Goal: Navigation & Orientation: Find specific page/section

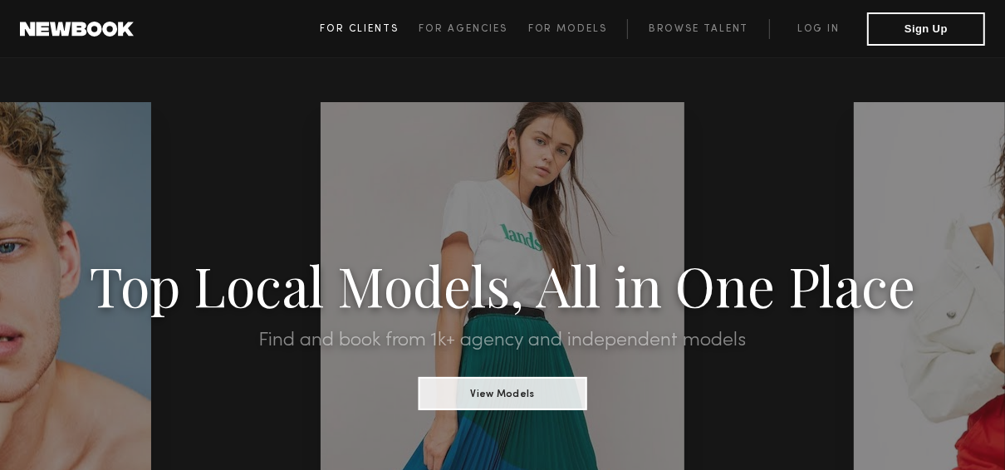
click at [387, 27] on span "For Clients" at bounding box center [359, 29] width 79 height 10
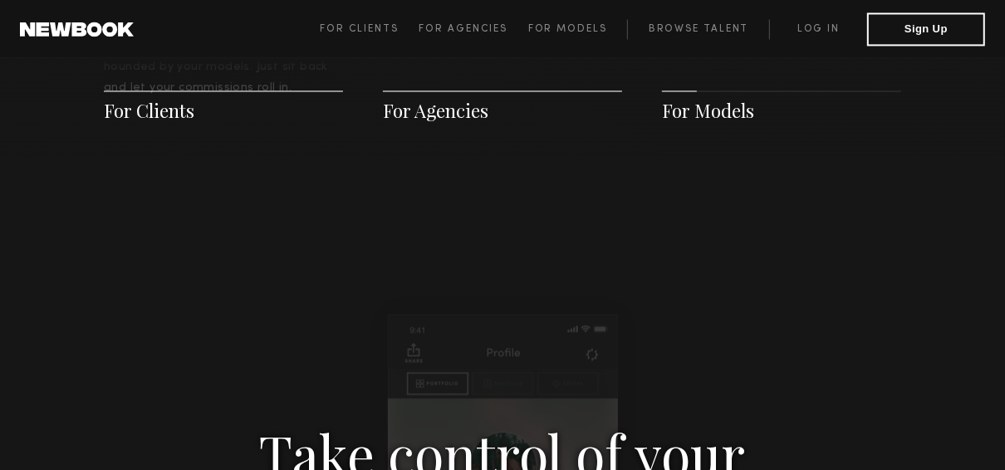
scroll to position [2555, 0]
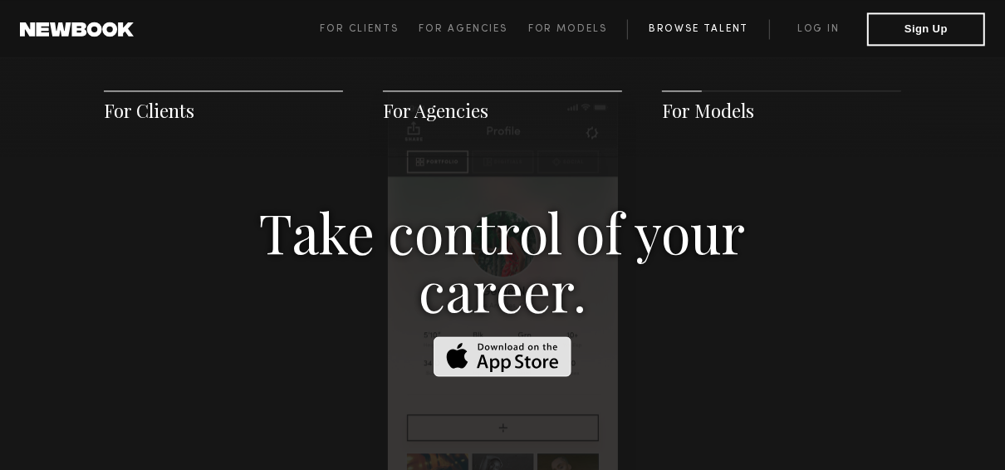
click at [679, 30] on link "Browse Talent" at bounding box center [698, 29] width 142 height 20
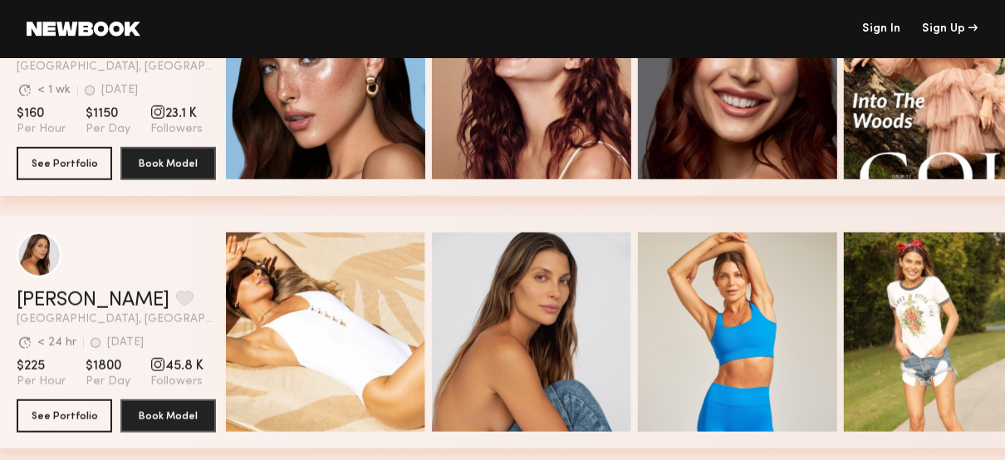
scroll to position [997, 0]
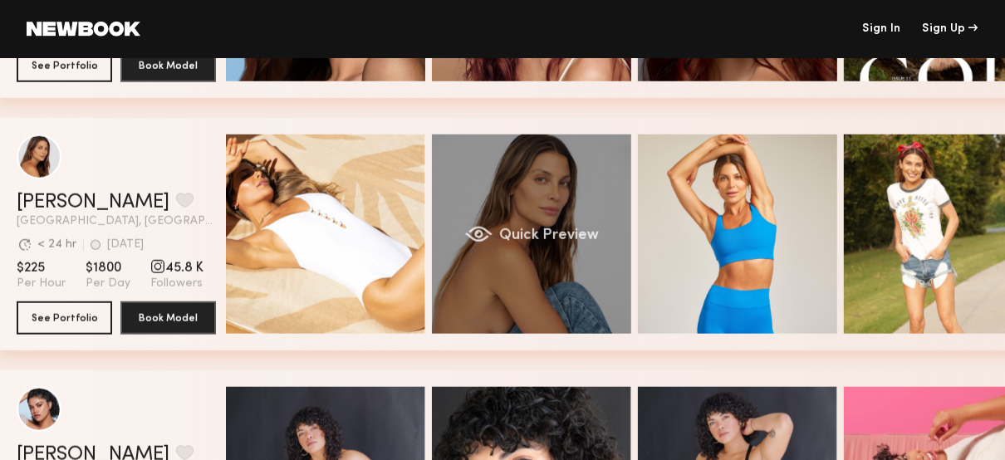
click at [505, 255] on div "Quick Preview" at bounding box center [531, 234] width 199 height 199
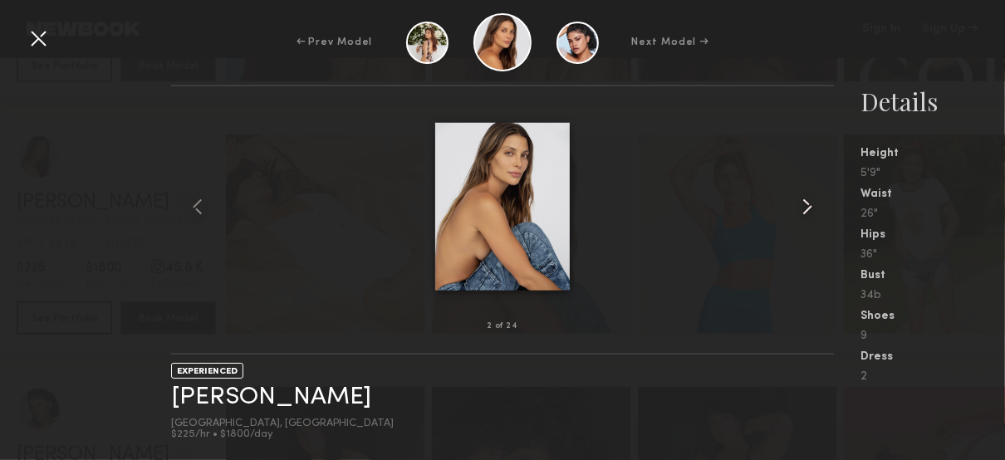
click at [804, 205] on common-icon at bounding box center [807, 206] width 27 height 27
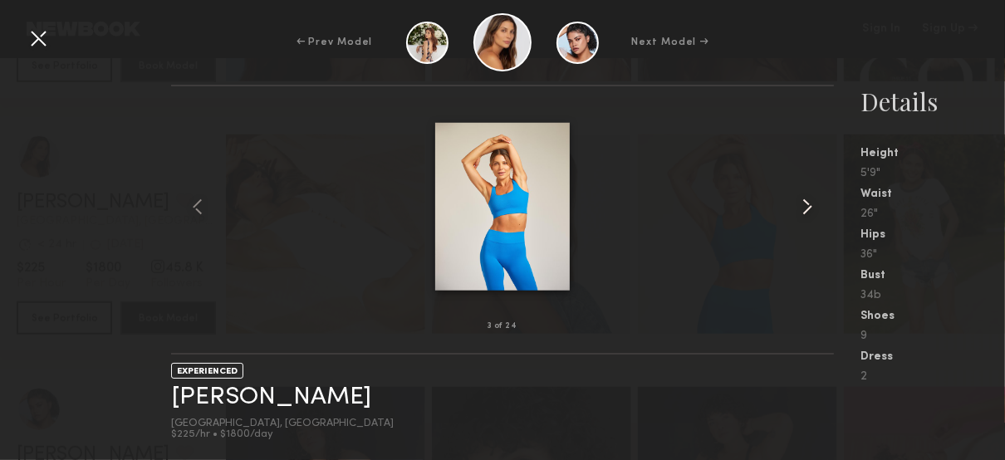
click at [802, 205] on common-icon at bounding box center [807, 206] width 27 height 27
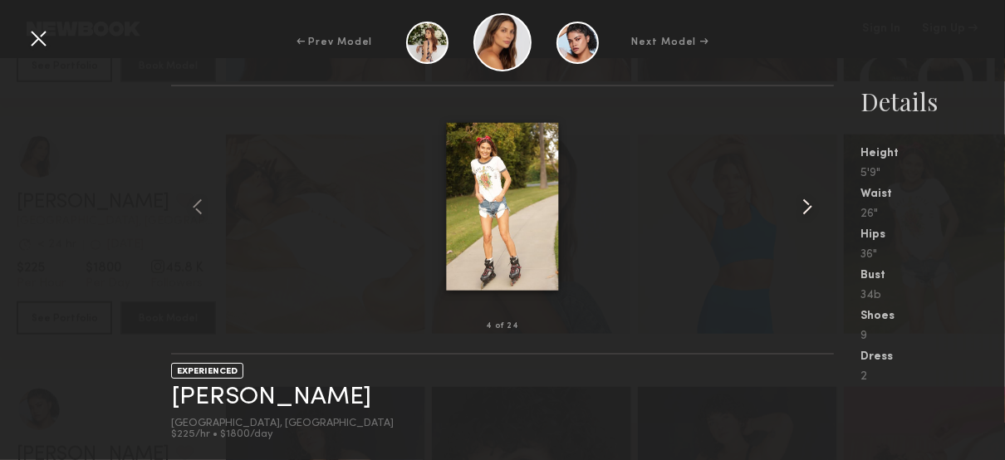
click at [802, 205] on common-icon at bounding box center [807, 206] width 27 height 27
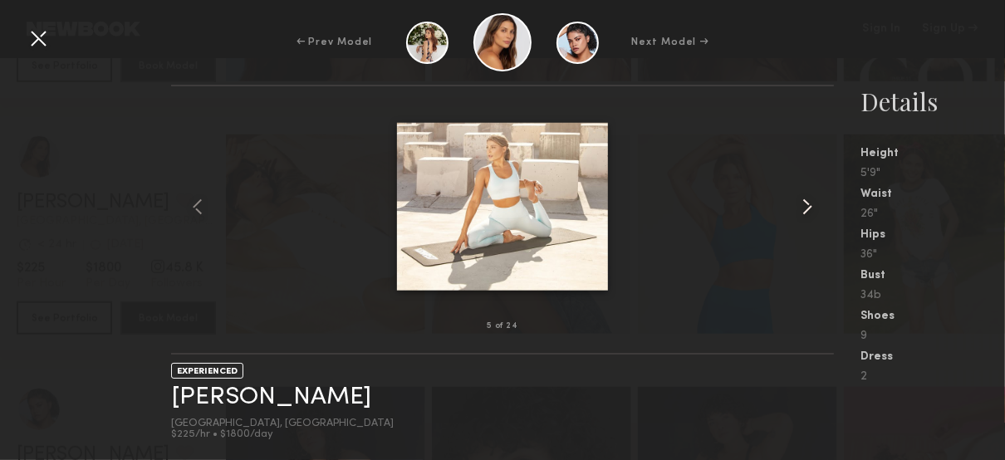
click at [802, 205] on common-icon at bounding box center [807, 206] width 27 height 27
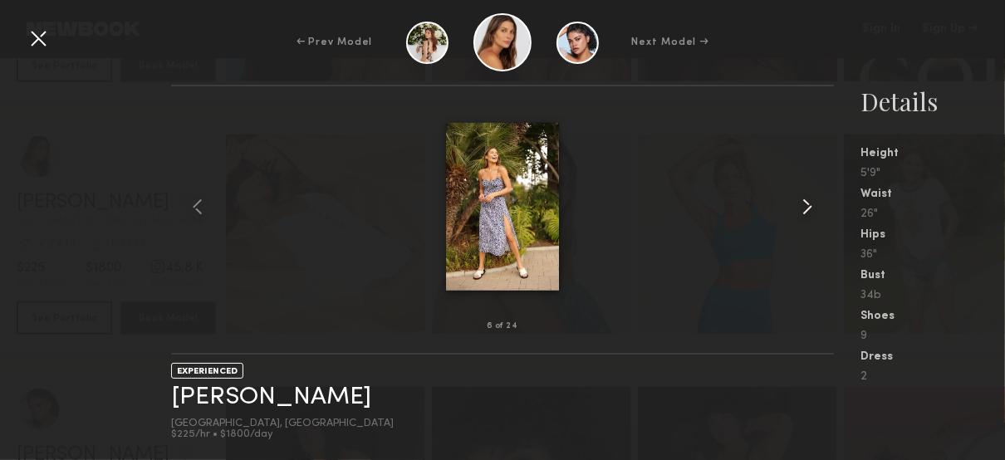
click at [802, 205] on common-icon at bounding box center [807, 206] width 27 height 27
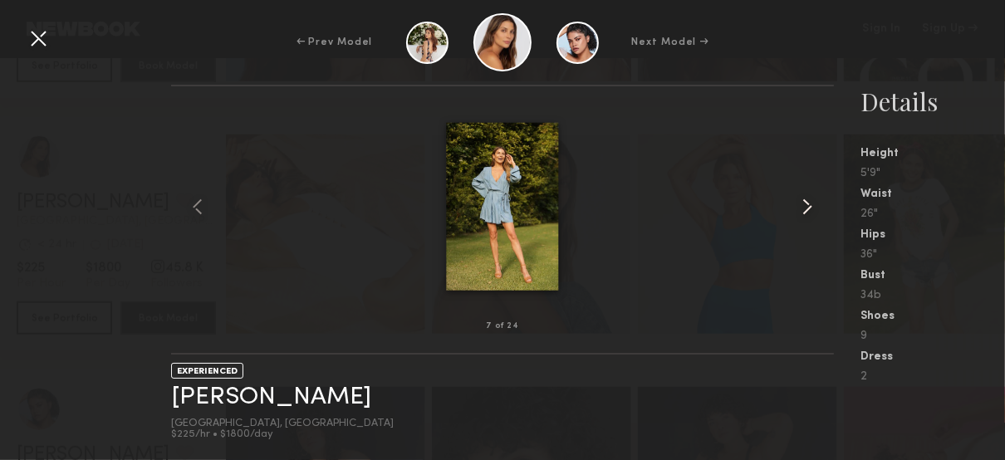
click at [802, 205] on common-icon at bounding box center [807, 206] width 27 height 27
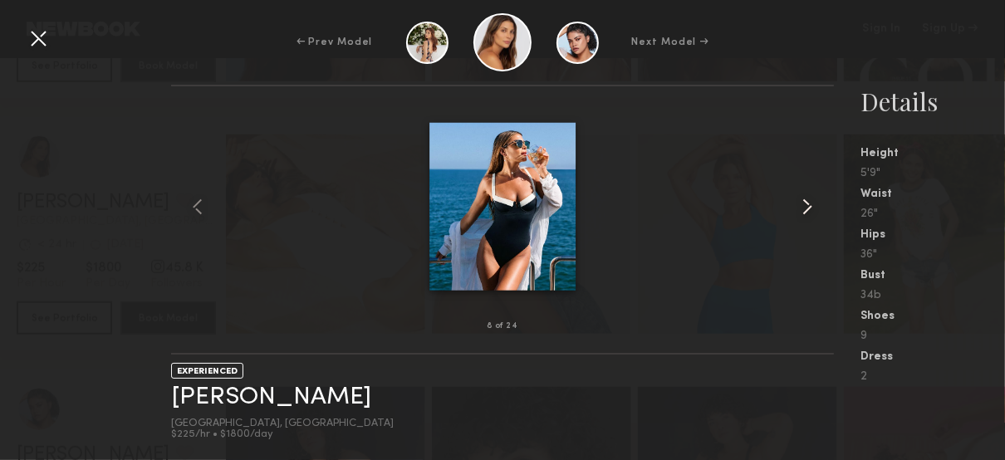
click at [802, 205] on common-icon at bounding box center [807, 206] width 27 height 27
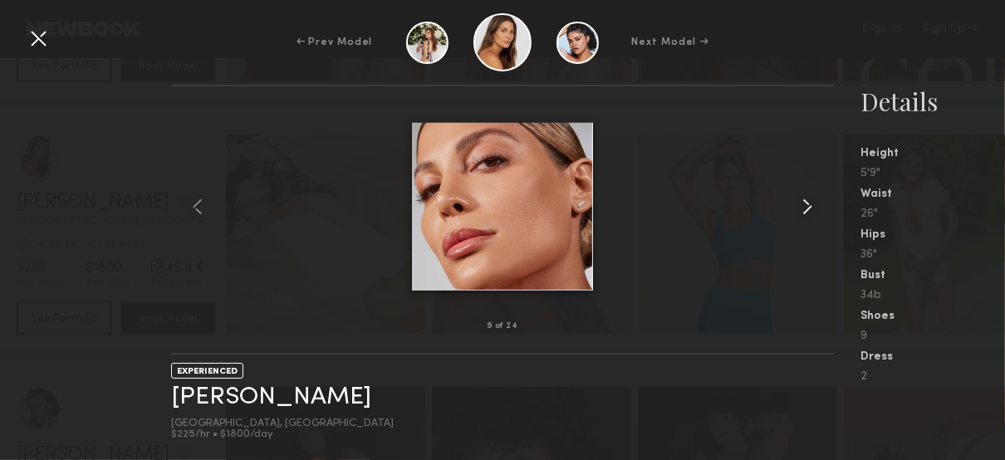
click at [802, 205] on common-icon at bounding box center [807, 206] width 27 height 27
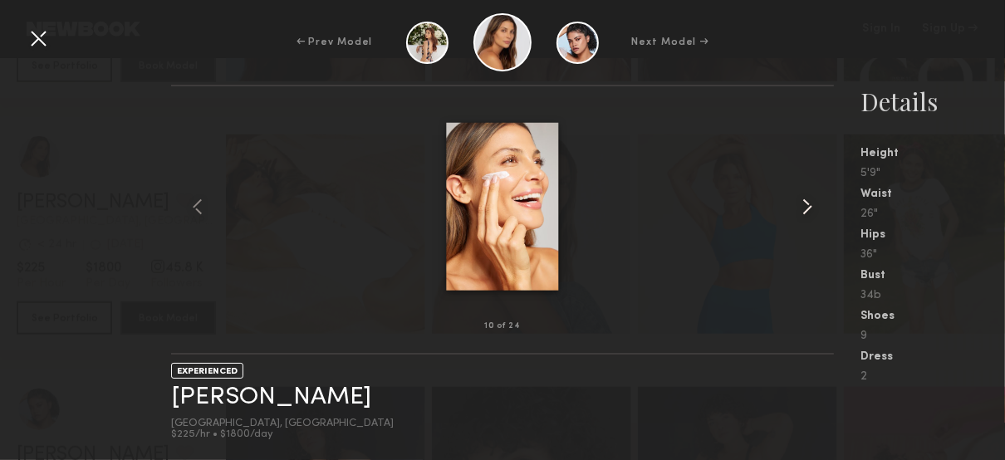
click at [802, 205] on common-icon at bounding box center [807, 206] width 27 height 27
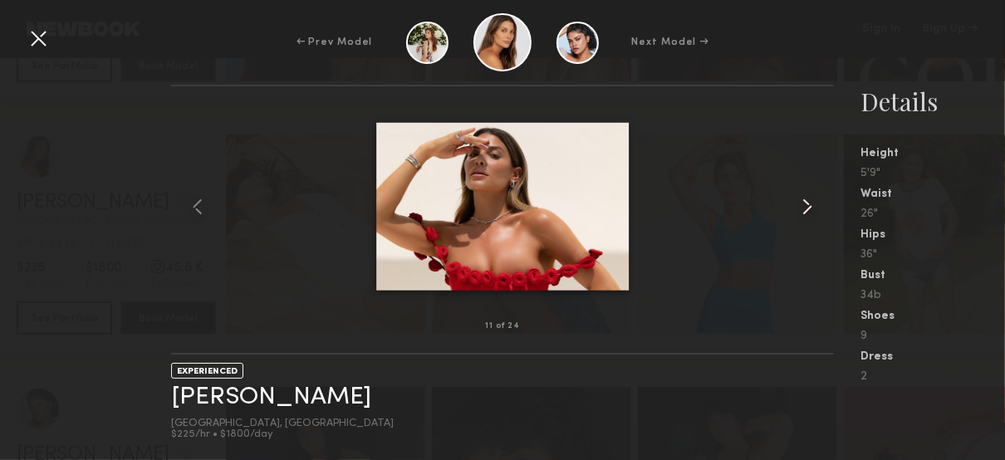
click at [802, 205] on common-icon at bounding box center [807, 206] width 27 height 27
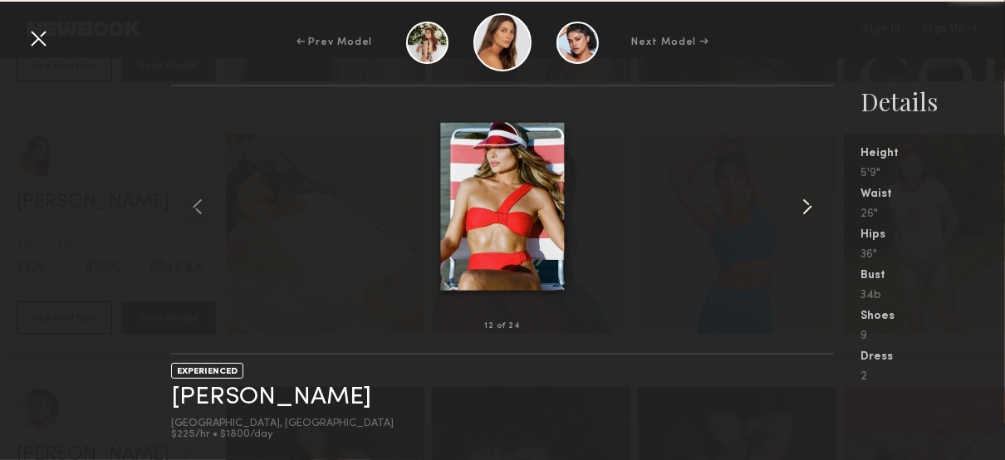
click at [802, 205] on common-icon at bounding box center [807, 206] width 27 height 27
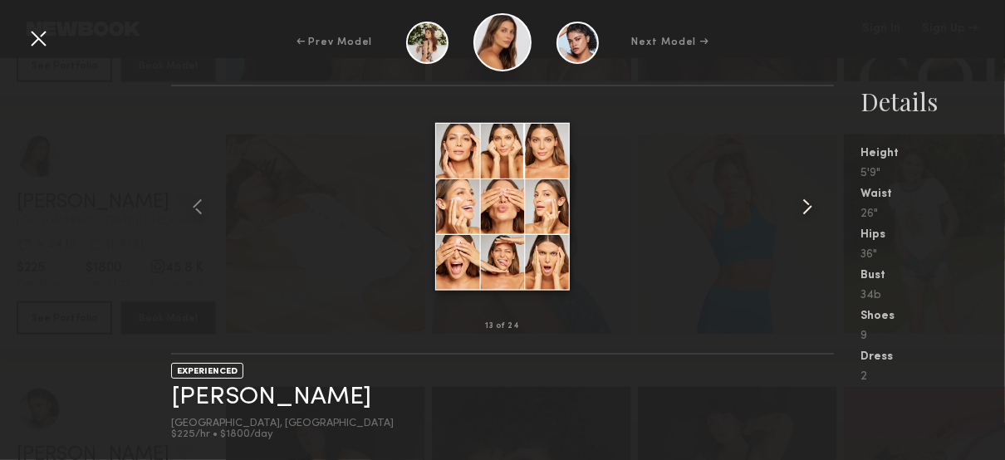
click at [802, 205] on common-icon at bounding box center [807, 206] width 27 height 27
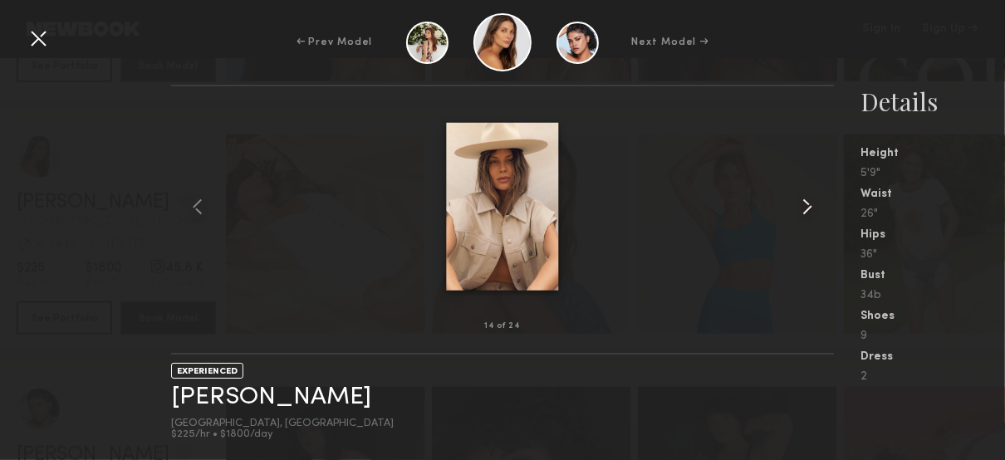
click at [802, 205] on common-icon at bounding box center [807, 206] width 27 height 27
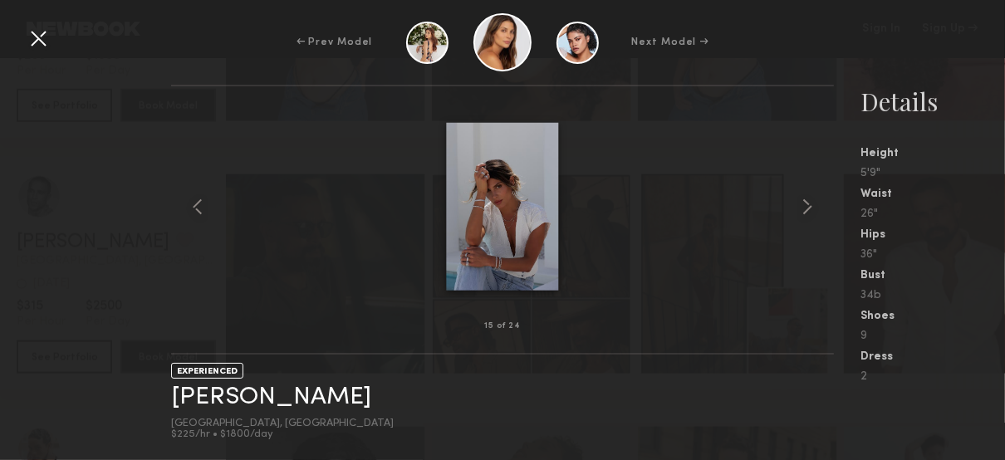
scroll to position [1462, 0]
click at [34, 38] on div at bounding box center [38, 38] width 27 height 27
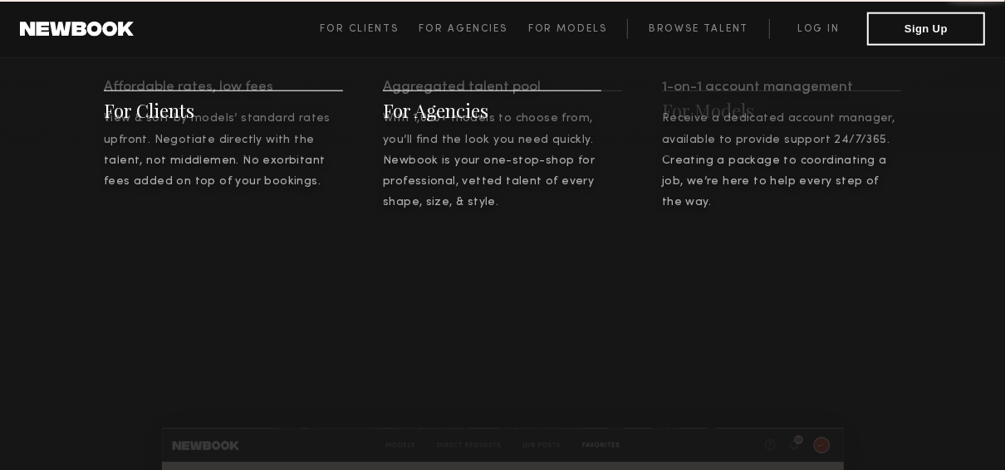
scroll to position [828, 0]
